Goal: Task Accomplishment & Management: Use online tool/utility

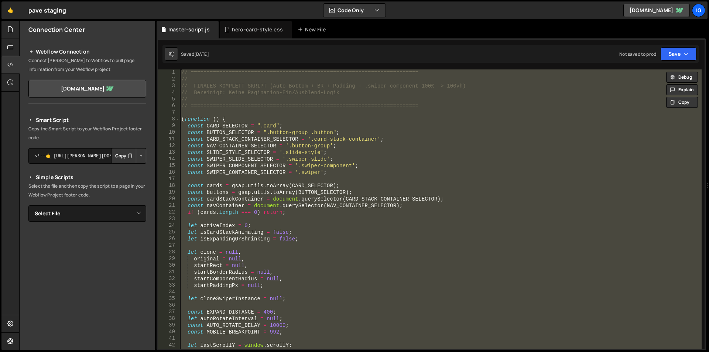
click at [307, 92] on div "// ======================================================================== // …" at bounding box center [441, 208] width 522 height 279
click at [307, 92] on div "// ======================================================================== // …" at bounding box center [441, 215] width 522 height 292
click at [416, 169] on div "// ======================================================================== // …" at bounding box center [441, 208] width 522 height 279
click at [416, 169] on div "// ======================================================================== // …" at bounding box center [441, 215] width 522 height 292
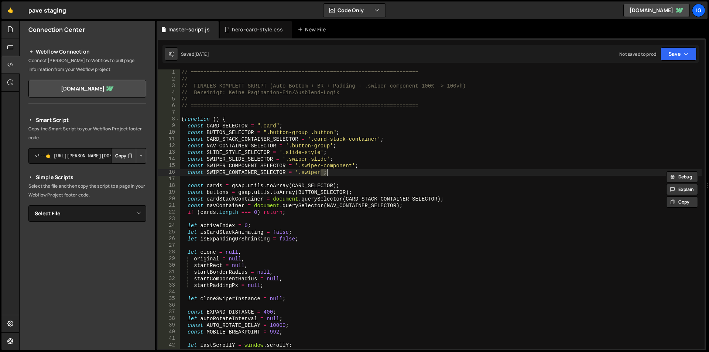
click at [416, 169] on div "// ======================================================================== // …" at bounding box center [441, 215] width 522 height 292
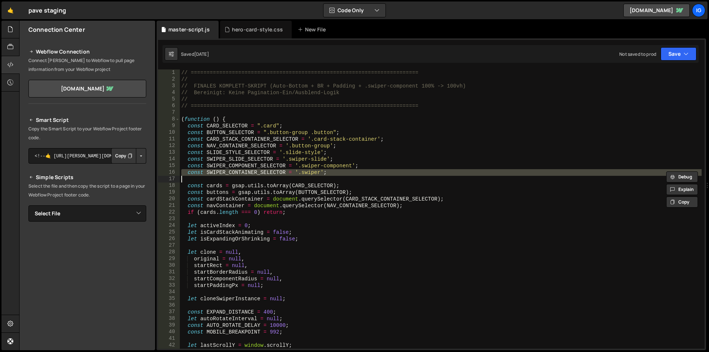
type textarea "})();"
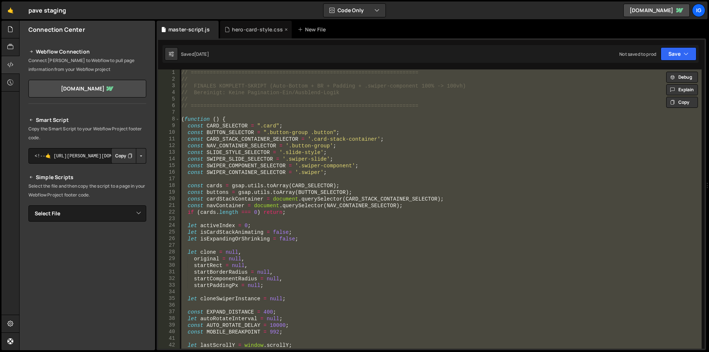
click at [251, 35] on div "hero-card-style.css" at bounding box center [256, 30] width 72 height 18
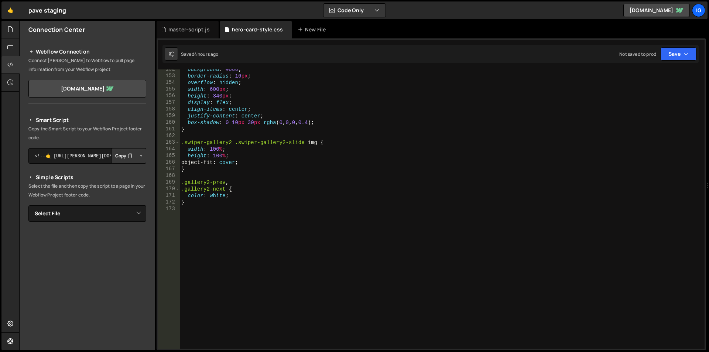
click at [212, 225] on div "background : #000 ; border-radius : 16 px ; overflow : hidden ; width : 600 px …" at bounding box center [441, 212] width 522 height 292
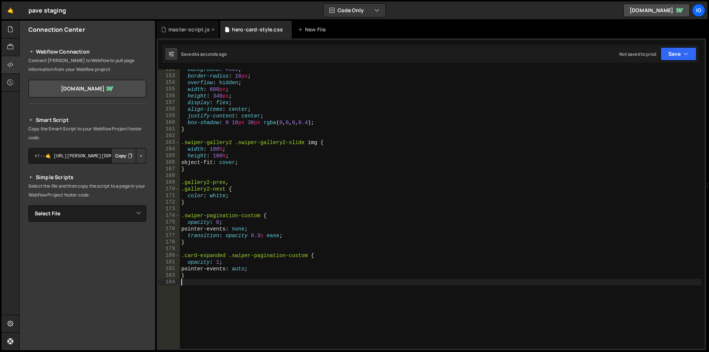
click at [182, 29] on div "master-script.js" at bounding box center [188, 29] width 41 height 7
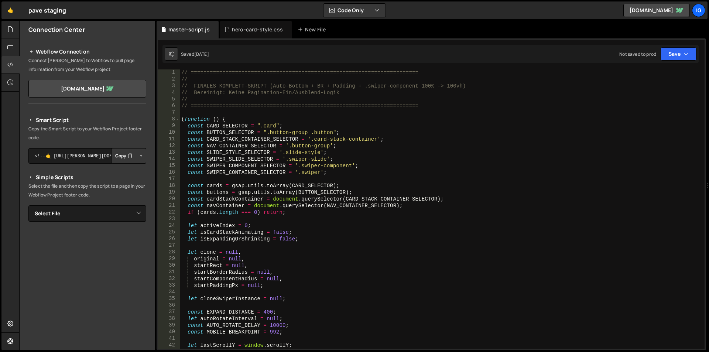
type textarea "const NAV_CONTAINER_SELECTOR = '.button-group';"
click at [249, 147] on div "// ======================================================================== // …" at bounding box center [441, 215] width 522 height 292
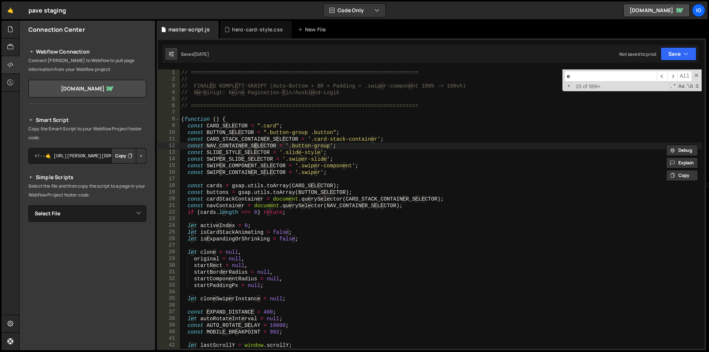
type input "ex"
type textarea "let activeIndex = 0;"
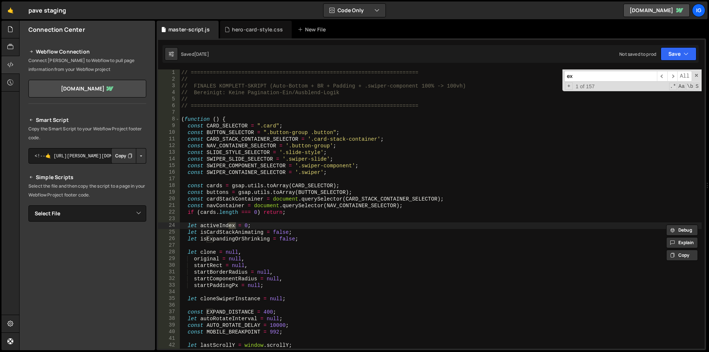
type input "exp"
type textarea "let isExpandingOrShrinking = false;"
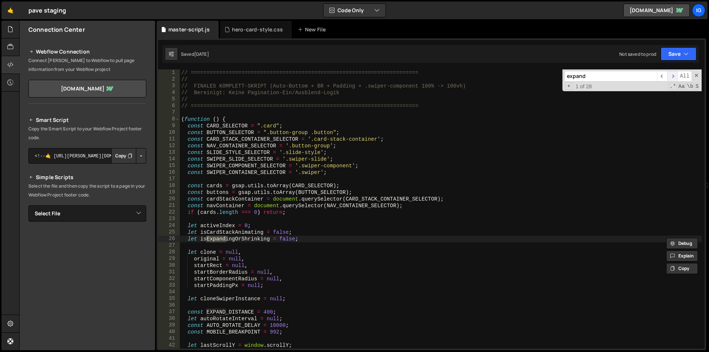
type input "expandC"
type textarea "function expandCard() {"
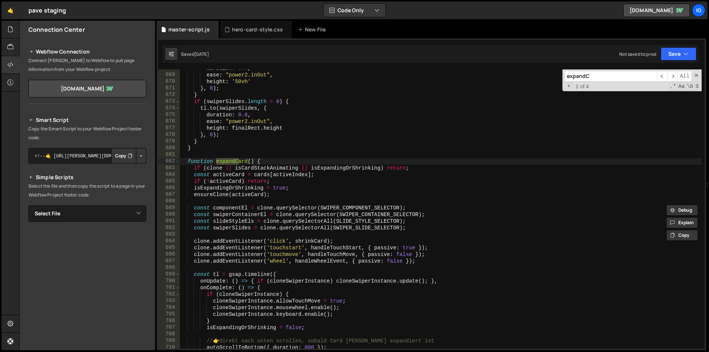
scroll to position [4503, 0]
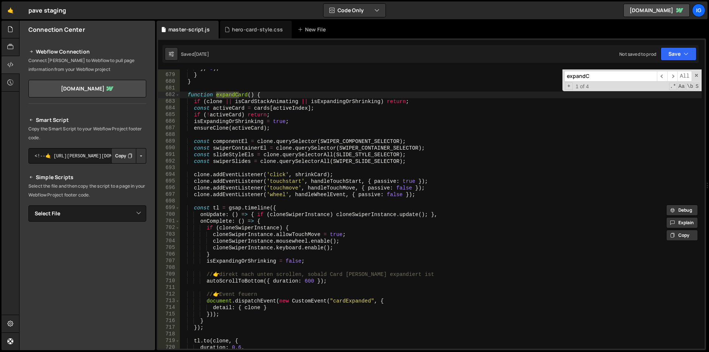
type input "expandC"
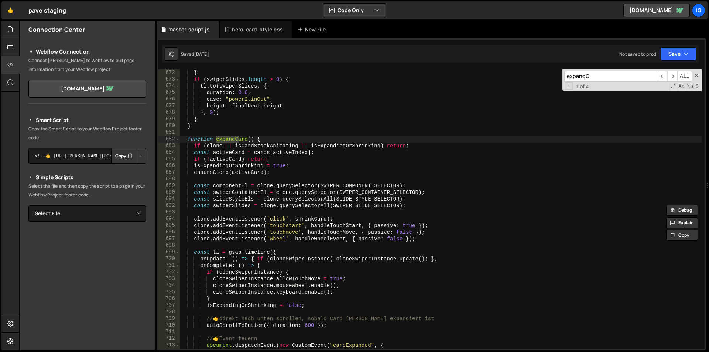
scroll to position [4437, 0]
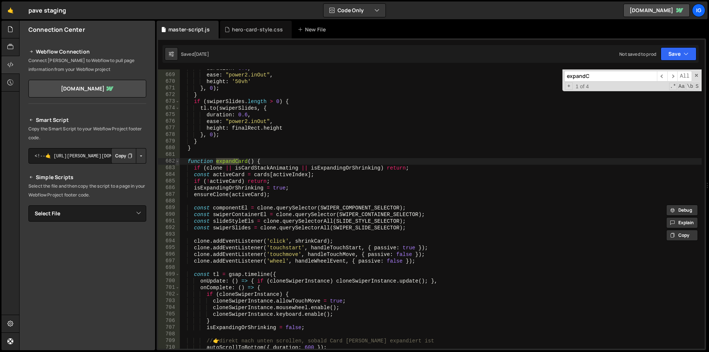
click at [178, 161] on span at bounding box center [177, 161] width 4 height 7
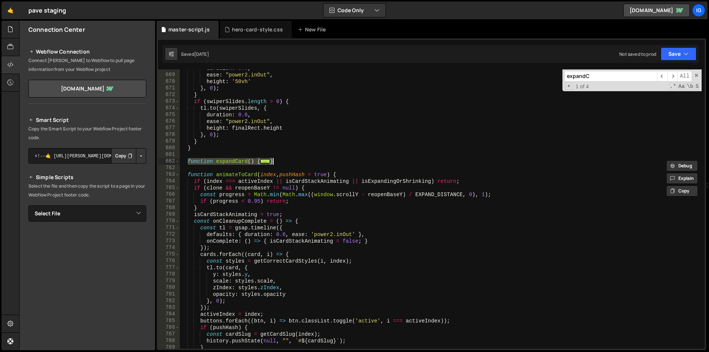
drag, startPoint x: 188, startPoint y: 162, endPoint x: 284, endPoint y: 163, distance: 96.7
click at [284, 163] on div "duration : 0.6 , ease : "power2.inOut" , height : '50vh' } , 0 ) ; } if ( swipe…" at bounding box center [441, 211] width 522 height 292
paste textarea
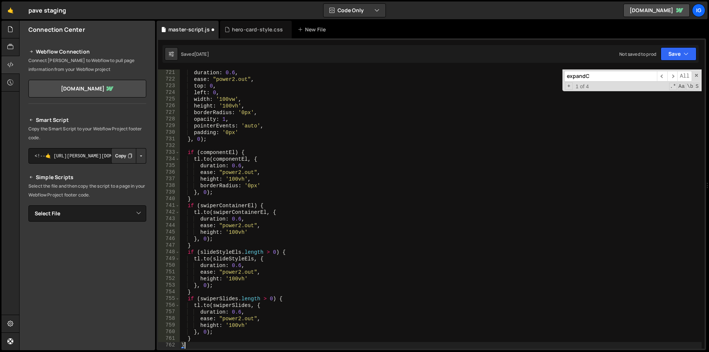
scroll to position [4785, 0]
type textarea "}"
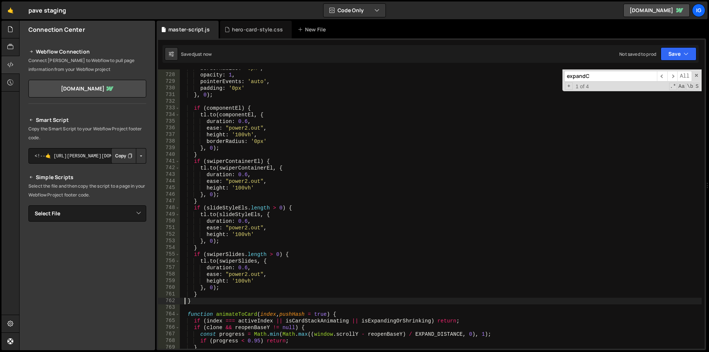
scroll to position [4873, 0]
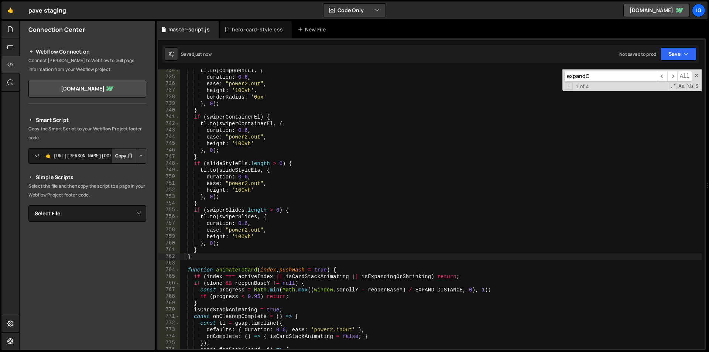
drag, startPoint x: 597, startPoint y: 75, endPoint x: 559, endPoint y: 73, distance: 37.4
click at [559, 73] on div "tl . to ( [PERSON_NAME] , { duration : 0.6 , ease : "power2.out" , height : '10…" at bounding box center [441, 208] width 522 height 279
type input "s"
type textarea "function animateToCard(index, pushHash = true) {"
type input "shr"
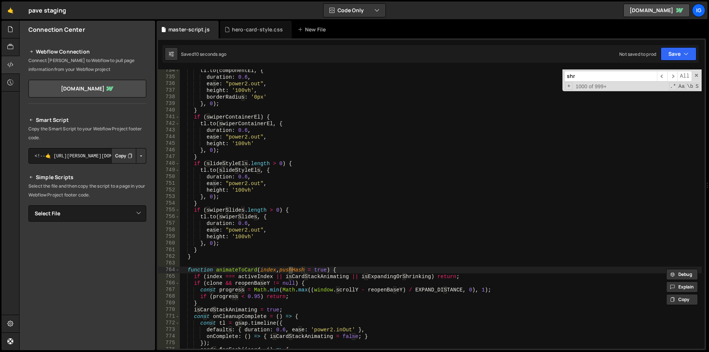
type textarea "if (index === activeIndex || isCardStackAnimating || isExpandingOrShrinking) re…"
type input "shrinkc"
type textarea "shrinkCard();"
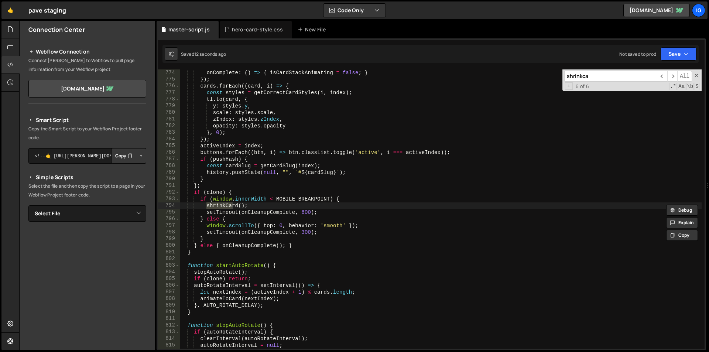
type input "shrinkcar"
type textarea "const proceed = () => shrinkCard({ keepClone: true });"
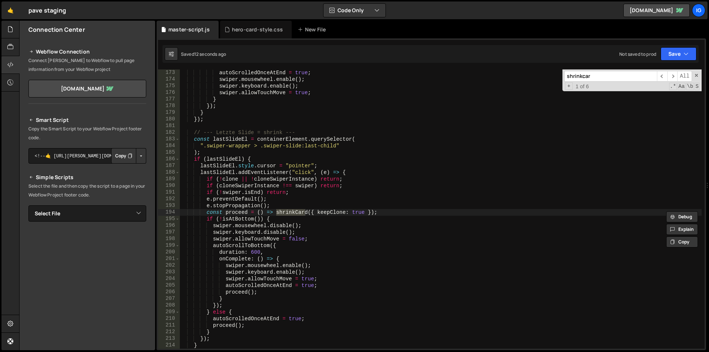
scroll to position [1143, 0]
type input "shrinkcar"
click at [672, 76] on span "​" at bounding box center [672, 76] width 10 height 11
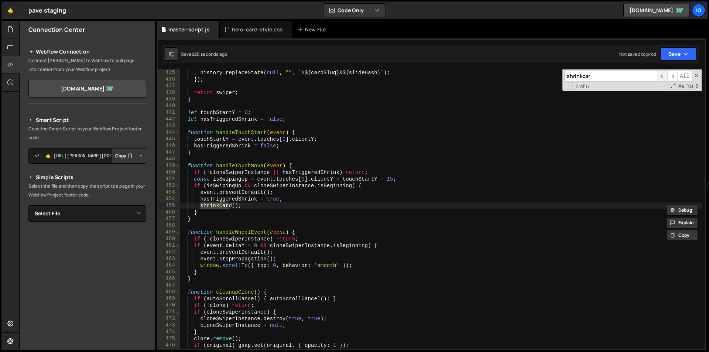
click at [658, 78] on span "​" at bounding box center [662, 76] width 10 height 11
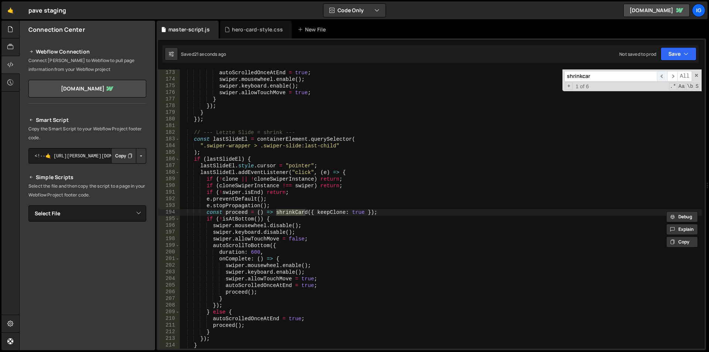
click at [658, 78] on span "​" at bounding box center [662, 76] width 10 height 11
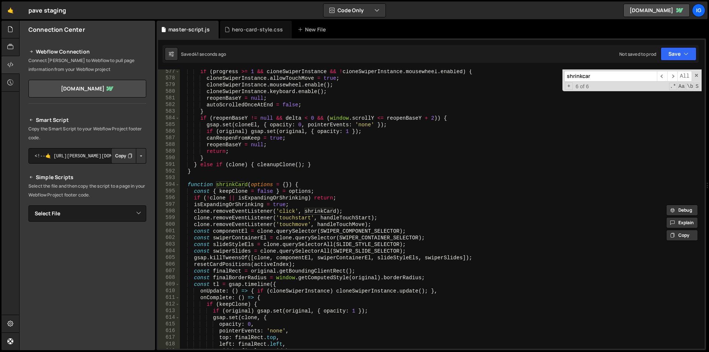
scroll to position [3807, 0]
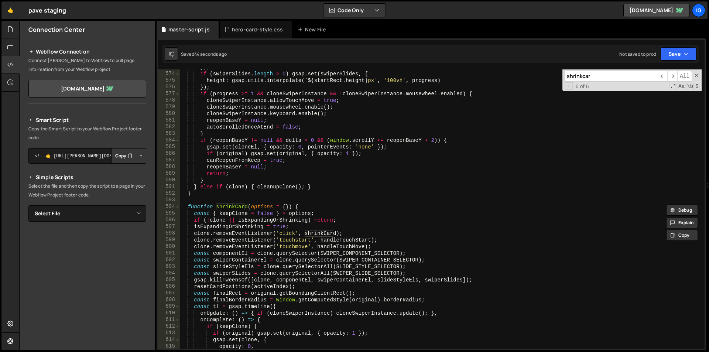
click at [185, 205] on div "}) ; if ( swiperSlides . length > 0 ) gsap . set ( swiperSlides , { height : gs…" at bounding box center [441, 210] width 522 height 292
click at [176, 207] on span at bounding box center [177, 206] width 4 height 7
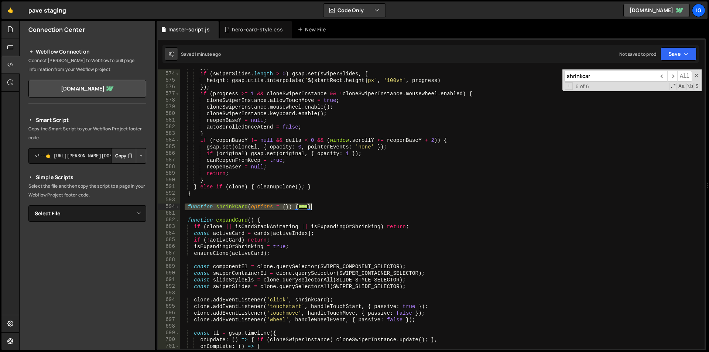
drag, startPoint x: 185, startPoint y: 207, endPoint x: 317, endPoint y: 207, distance: 131.8
click at [317, 207] on div "}) ; if ( swiperSlides . length > 0 ) gsap . set ( swiperSlides , { height : gs…" at bounding box center [441, 210] width 522 height 292
paste textarea
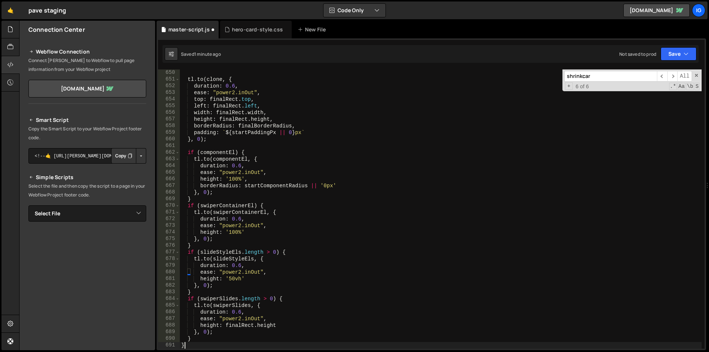
scroll to position [4313, 0]
type textarea "}"
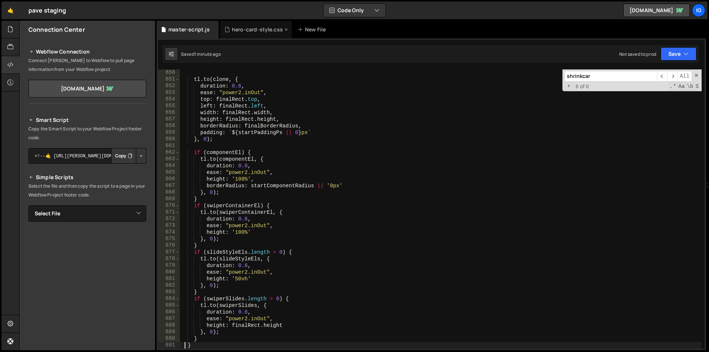
click at [257, 24] on div "hero-card-style.css" at bounding box center [256, 30] width 72 height 18
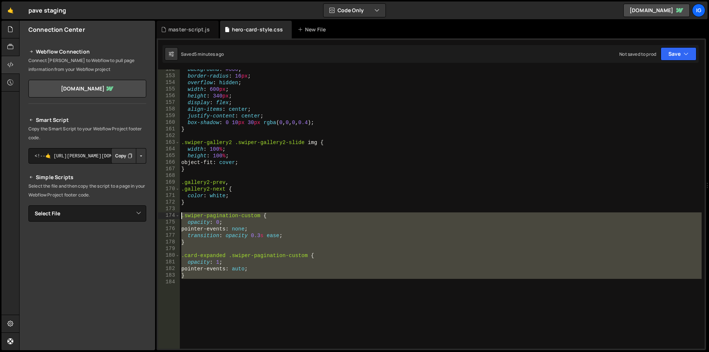
drag, startPoint x: 200, startPoint y: 281, endPoint x: 144, endPoint y: 219, distance: 83.7
click at [144, 219] on div "Files New File Javascript files 1 debug.js 0 1 grow-to-100.js 0 1 hero-animatio…" at bounding box center [364, 186] width 690 height 330
type textarea ".swiper-pagination-custom { opacity: 0;"
click at [213, 283] on div "background : #000 ; border-radius : 16 px ; overflow : hidden ; width : 600 px …" at bounding box center [441, 208] width 522 height 279
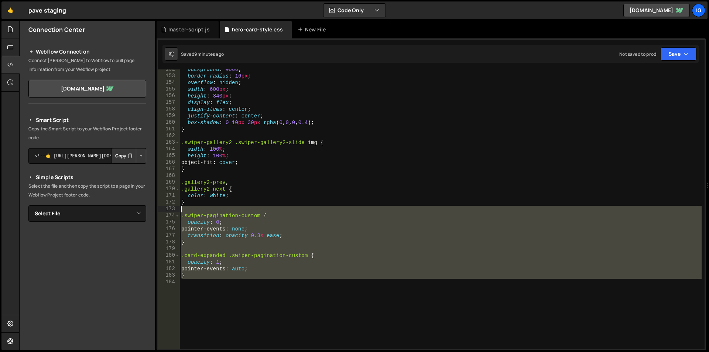
drag, startPoint x: 177, startPoint y: 260, endPoint x: 150, endPoint y: 210, distance: 57.5
click at [150, 210] on div "Files New File Javascript files 1 debug.js 0 1 grow-to-100.js 0 1 hero-animatio…" at bounding box center [364, 186] width 690 height 330
type textarea ".swiper-pagination-custom {"
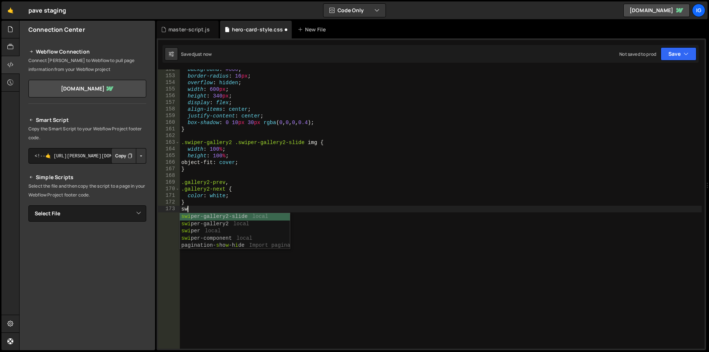
type textarea "s"
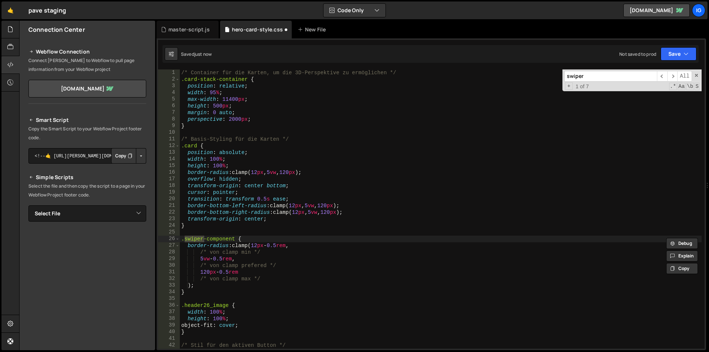
scroll to position [791, 0]
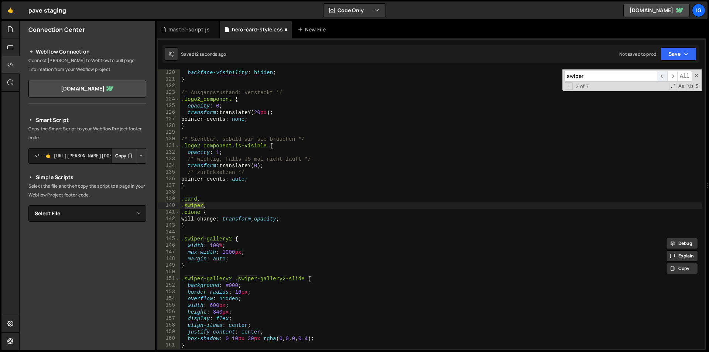
type input "swiper"
click at [662, 76] on span "​" at bounding box center [662, 76] width 10 height 11
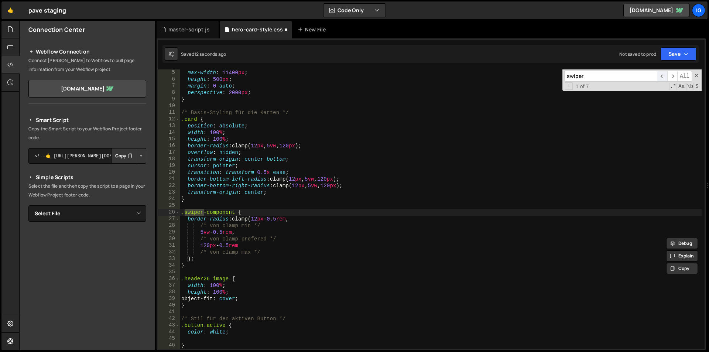
scroll to position [27, 0]
click at [662, 76] on span "​" at bounding box center [662, 76] width 10 height 11
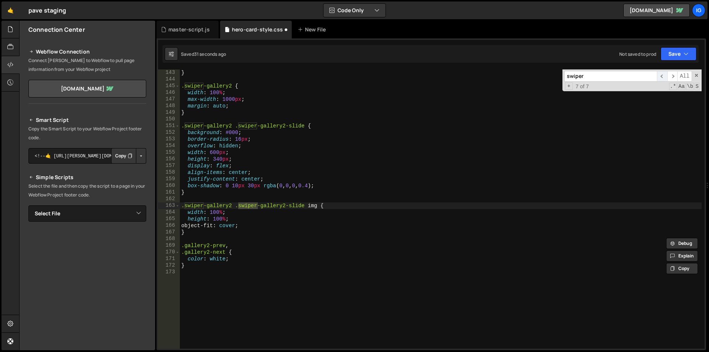
scroll to position [944, 0]
click at [662, 76] on span "​" at bounding box center [662, 76] width 10 height 11
